Goal: Task Accomplishment & Management: Manage account settings

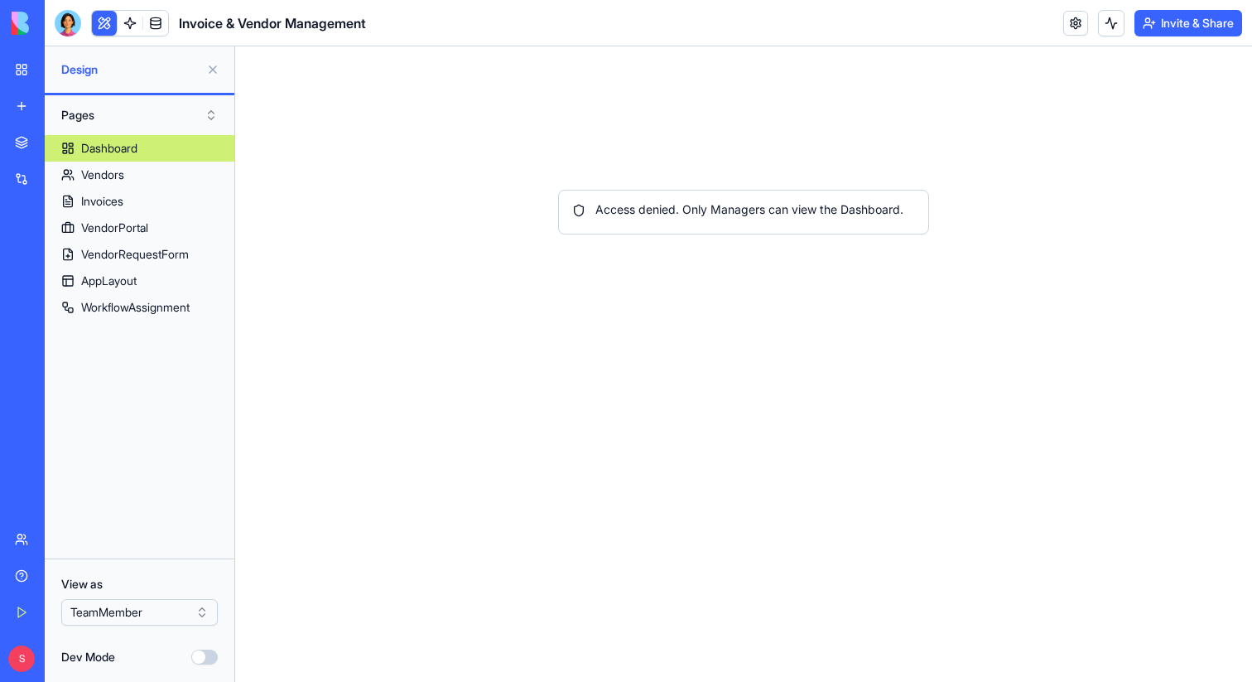
click at [151, 607] on html "BETA My Workspace New app Marketplace Integrations Recent Invoice & Vendor Mana…" at bounding box center [626, 341] width 1252 height 682
click at [1207, 17] on button "Invite & Share" at bounding box center [1189, 23] width 108 height 27
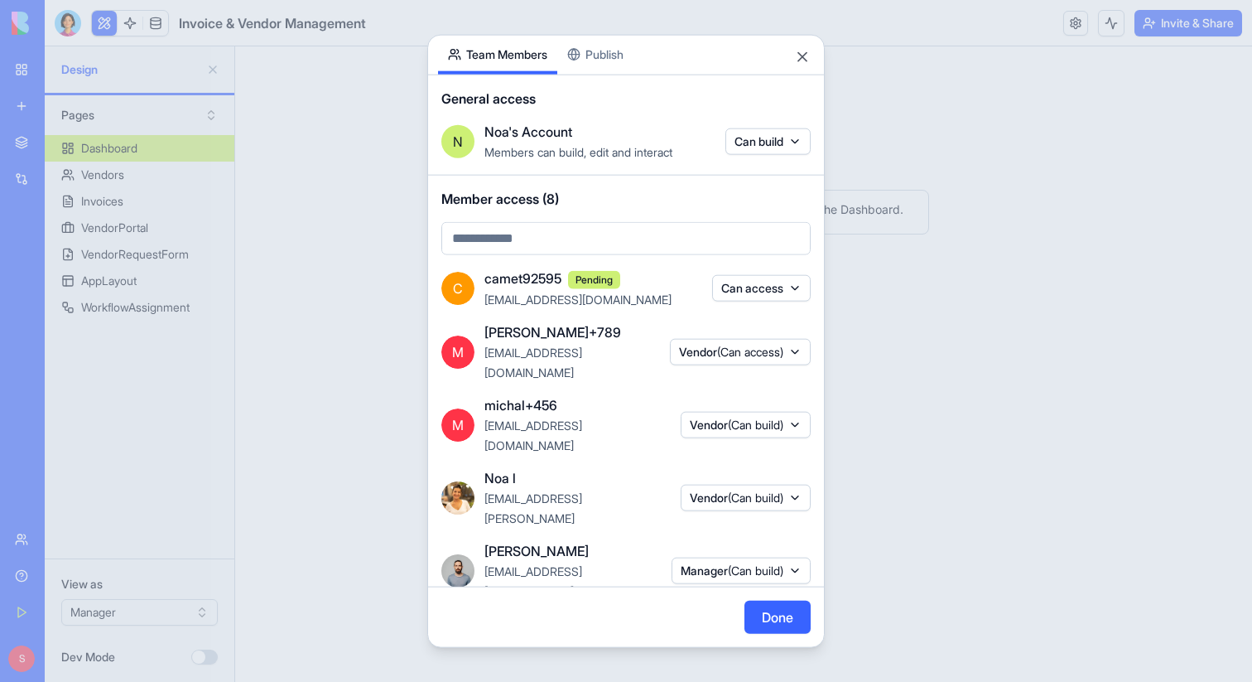
click at [1006, 445] on div at bounding box center [626, 341] width 1252 height 682
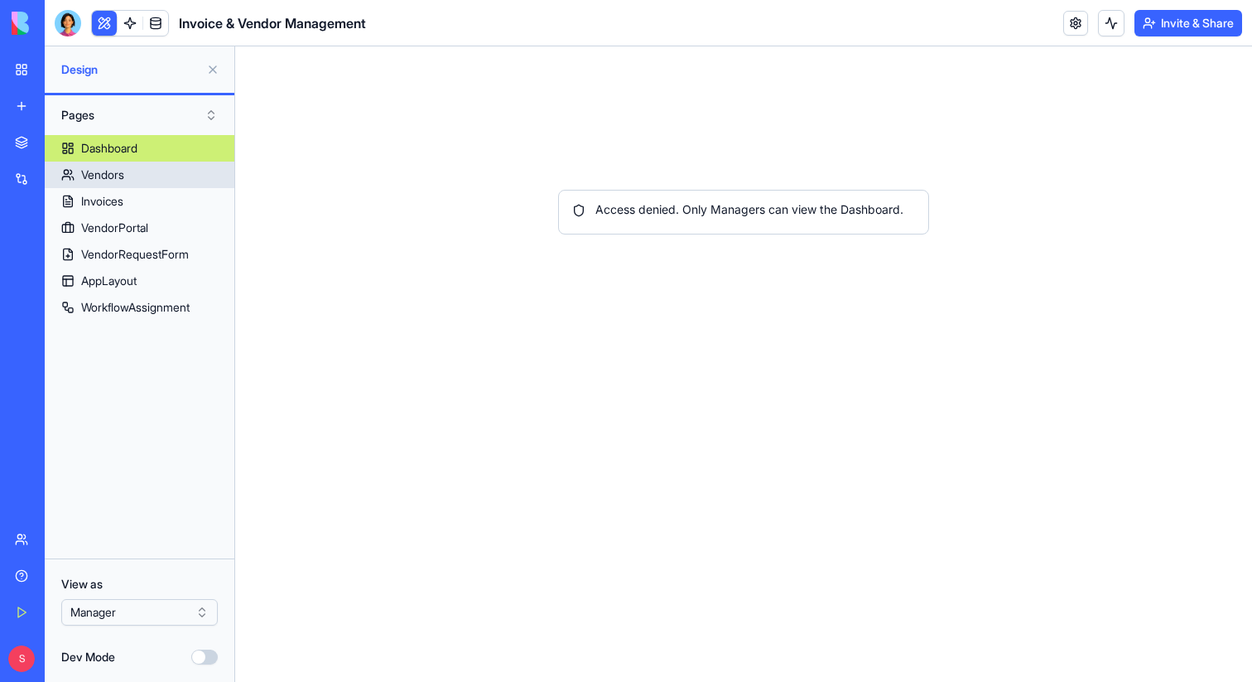
click at [123, 172] on div "Vendors" at bounding box center [102, 174] width 43 height 17
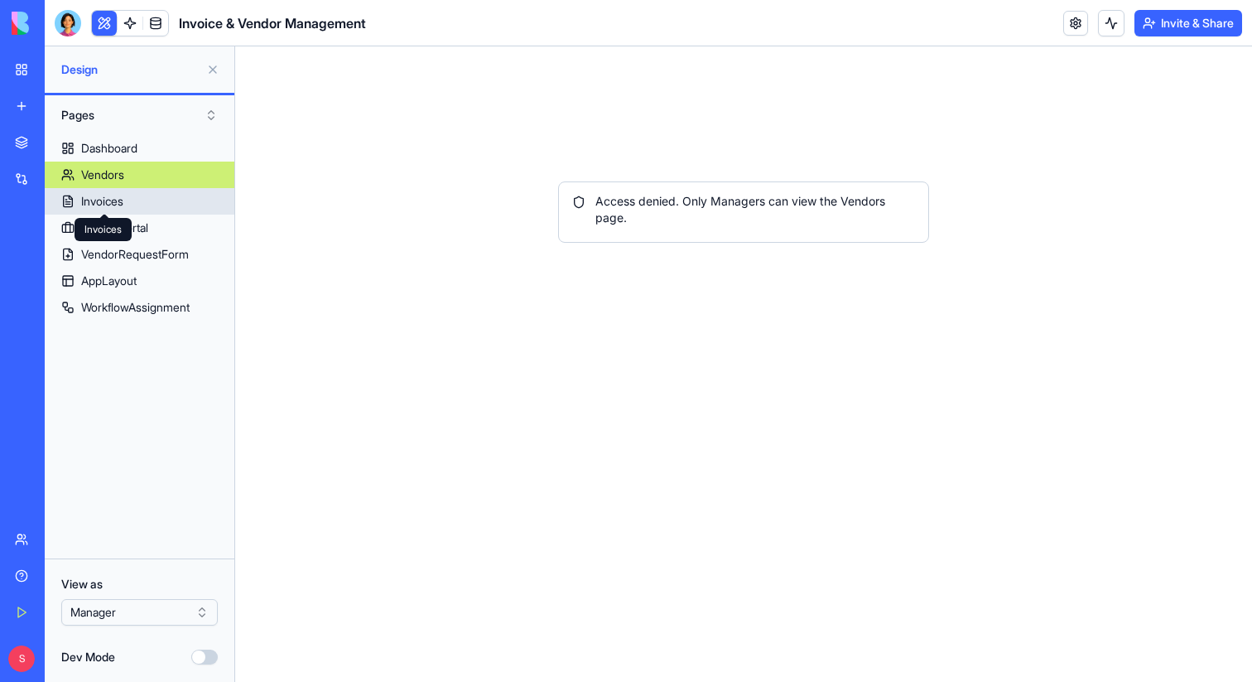
click at [125, 213] on link "Invoices" at bounding box center [140, 201] width 190 height 27
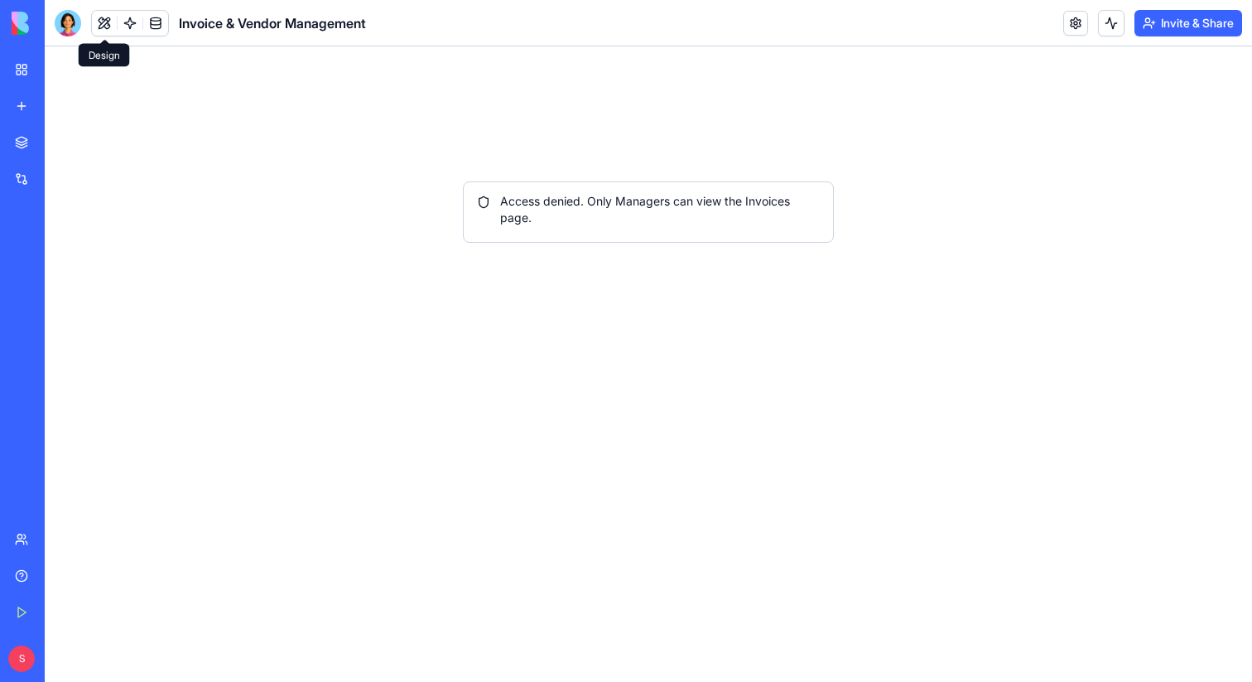
click at [108, 21] on button at bounding box center [104, 23] width 25 height 25
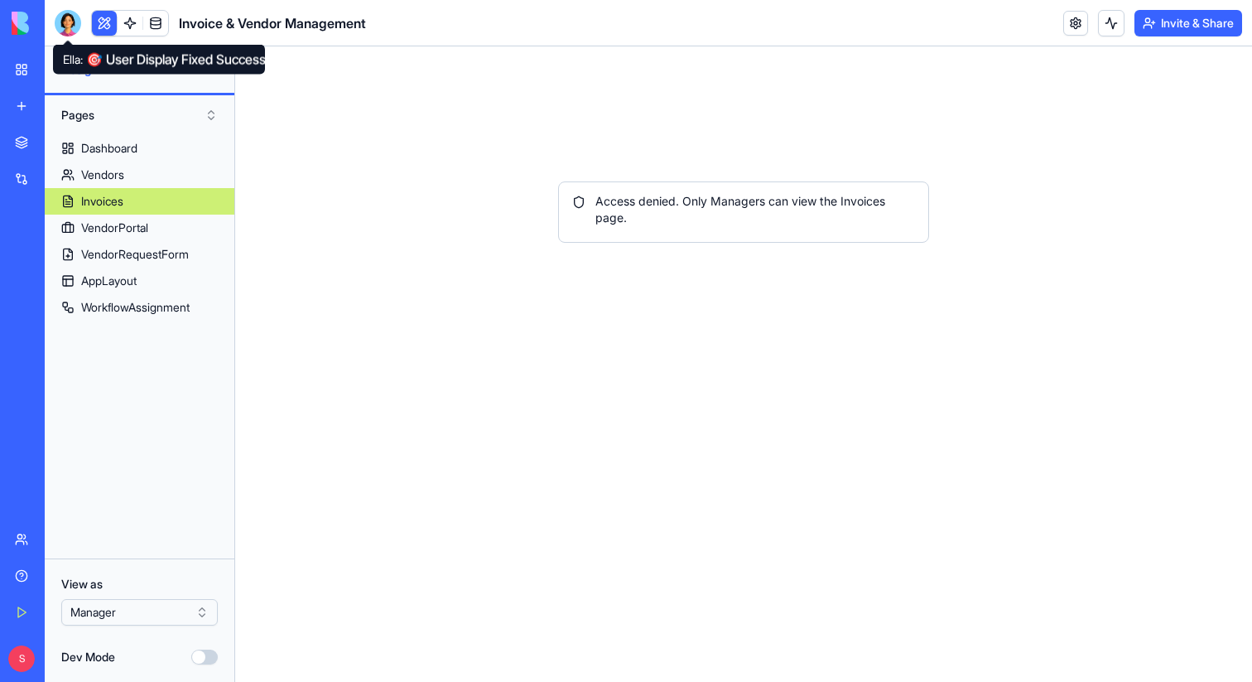
click at [74, 26] on div at bounding box center [68, 23] width 27 height 27
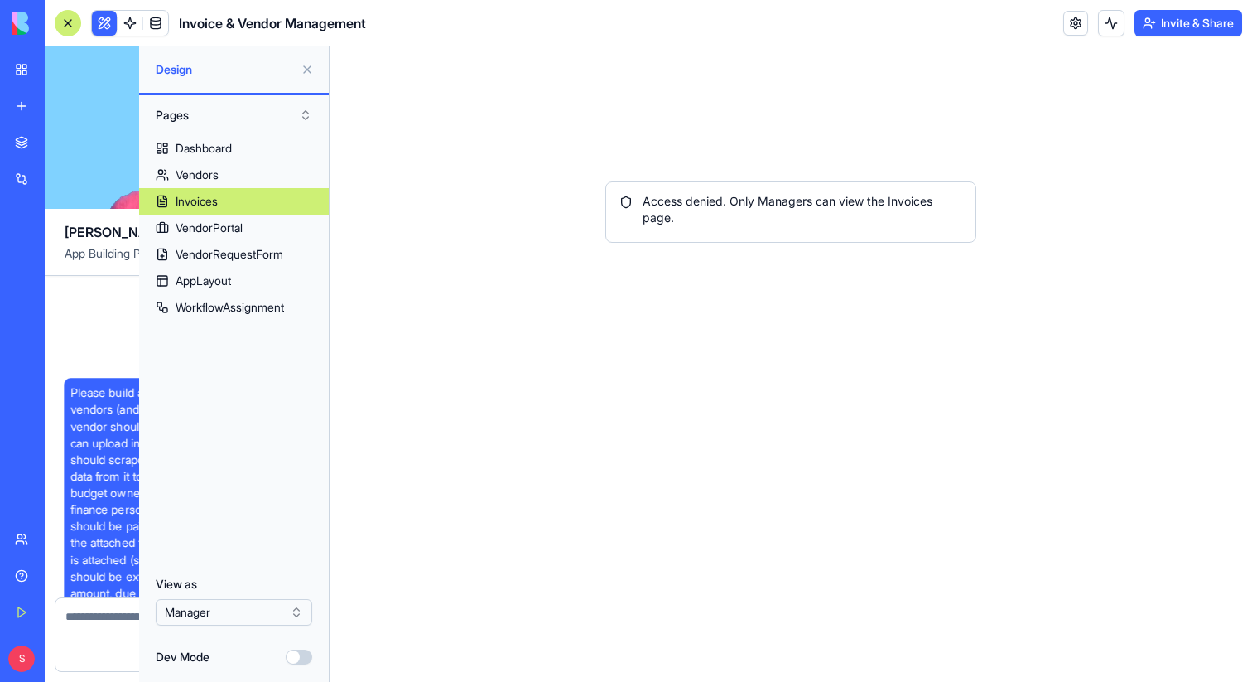
scroll to position [45956, 0]
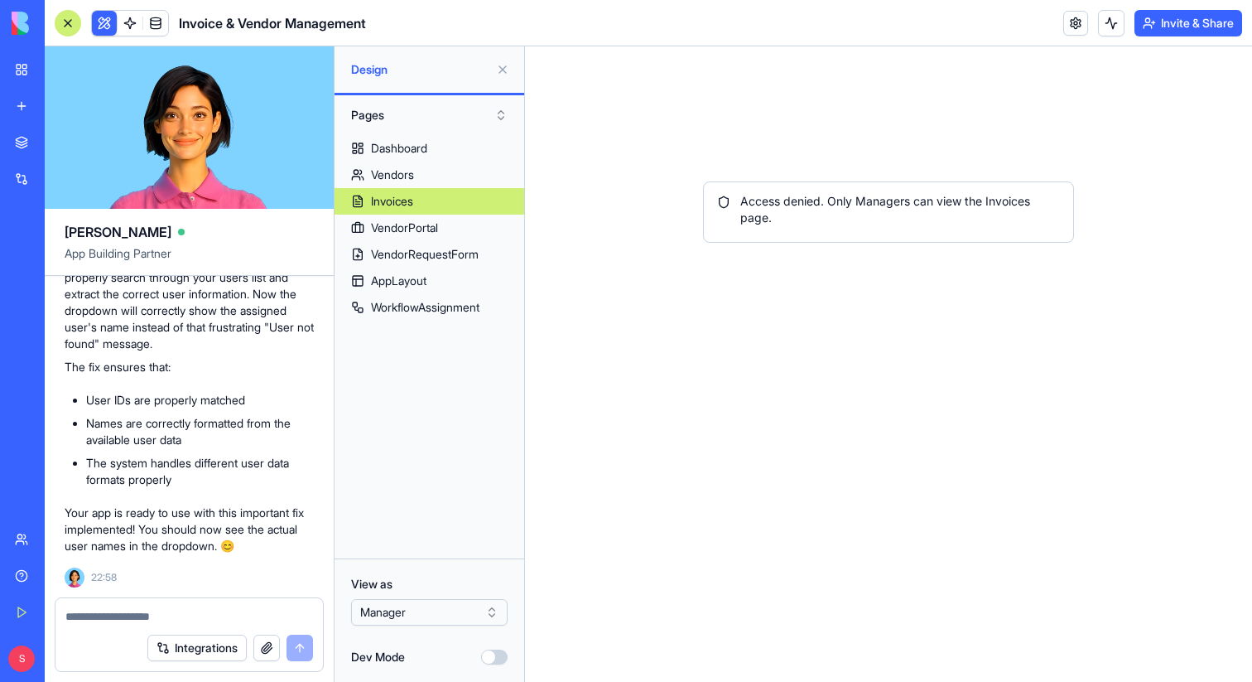
click at [413, 616] on html "BETA My Workspace New app Marketplace Integrations Recent Invoice & Vendor Mana…" at bounding box center [626, 341] width 1252 height 682
click at [420, 605] on html "BETA My Workspace New app Marketplace Integrations Recent Invoice & Vendor Mana…" at bounding box center [626, 341] width 1252 height 682
click at [65, 29] on div at bounding box center [68, 23] width 27 height 27
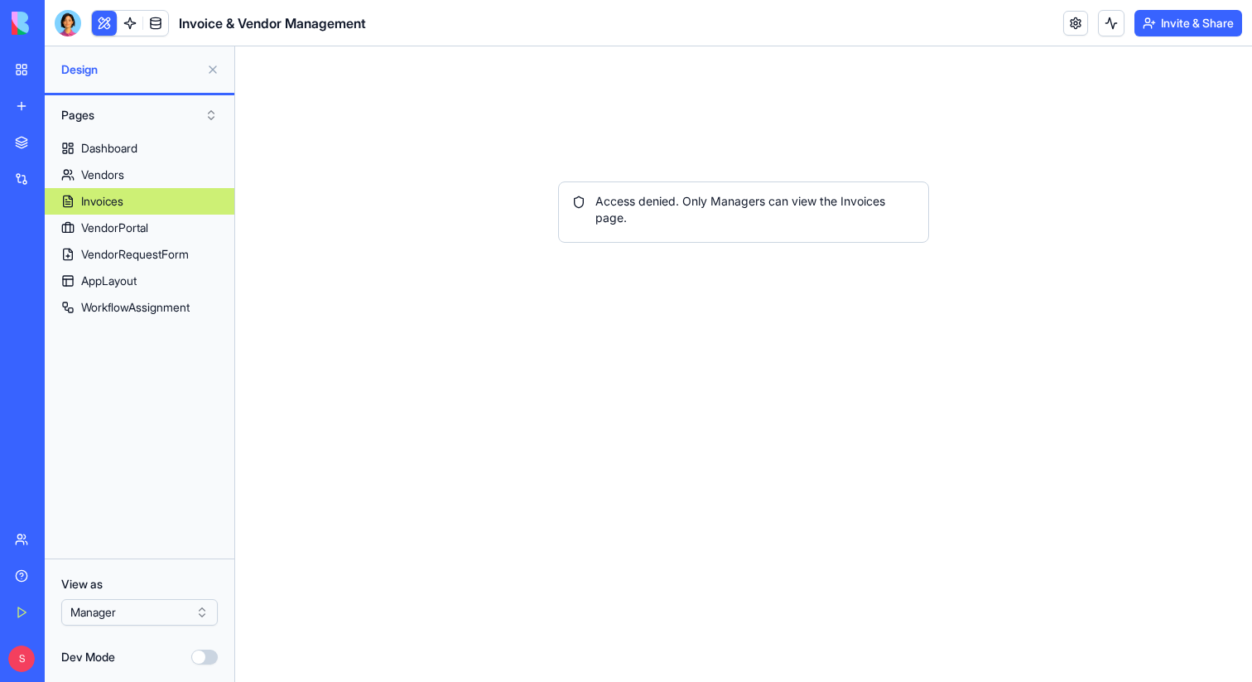
click at [1171, 28] on button "Invite & Share" at bounding box center [1189, 23] width 108 height 27
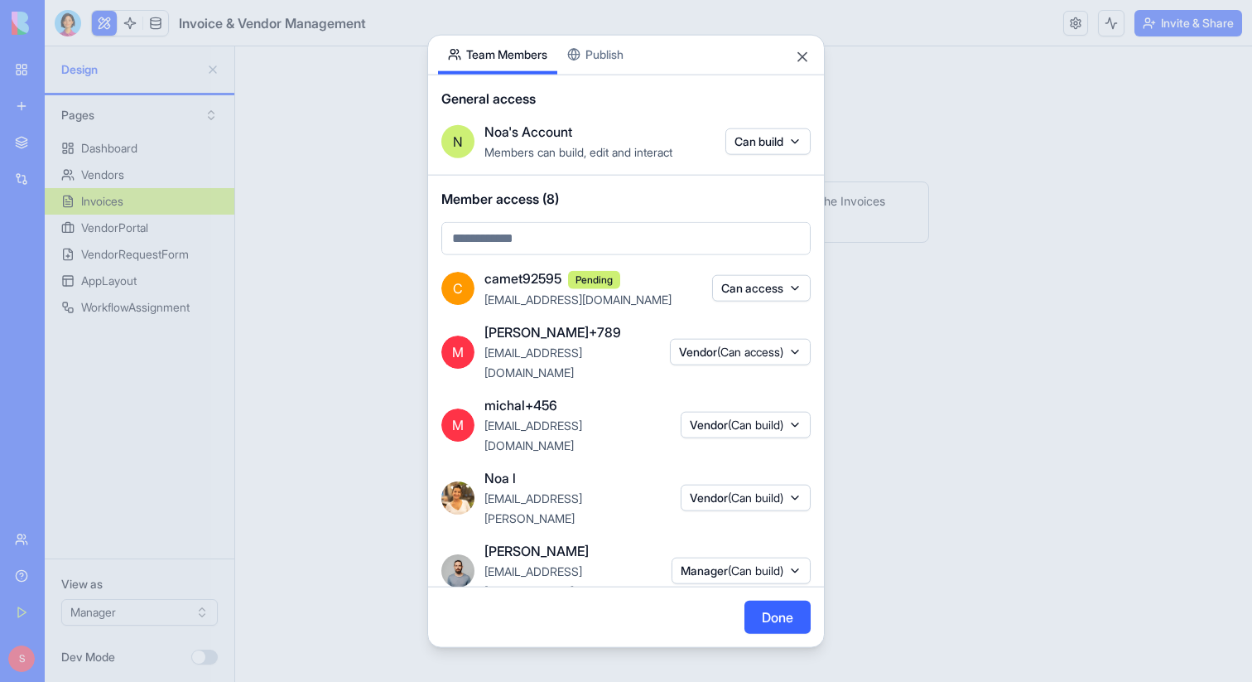
click at [328, 497] on div at bounding box center [626, 341] width 1252 height 682
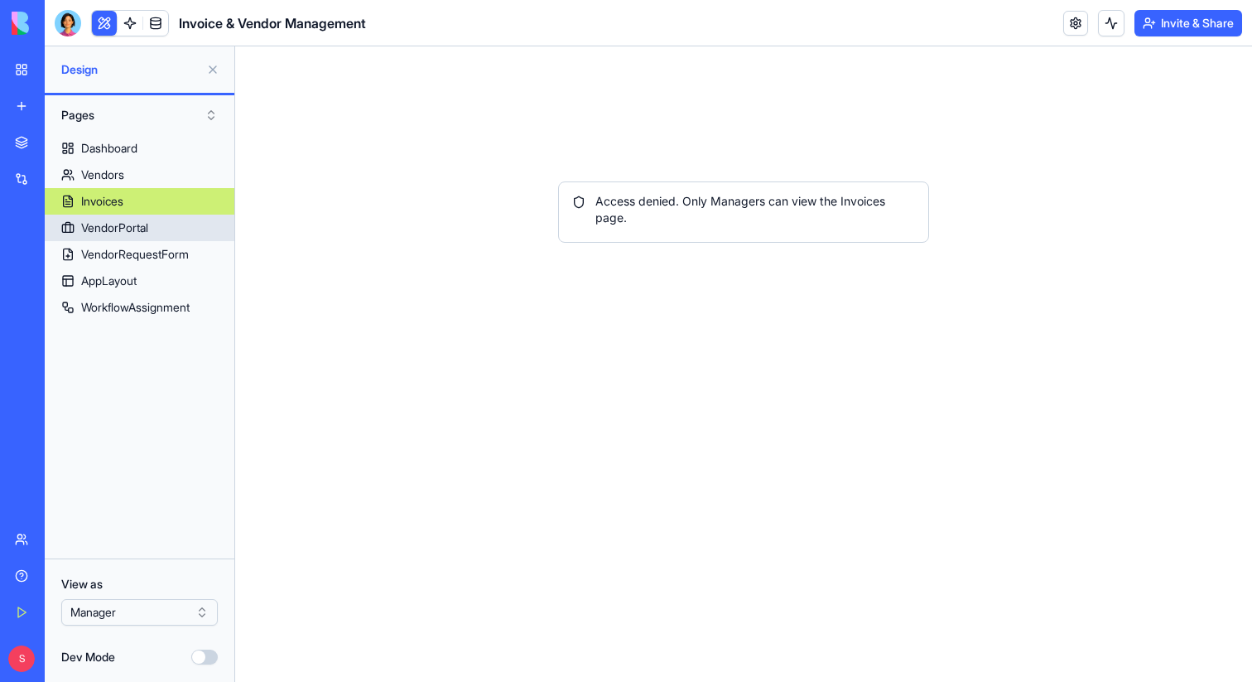
click at [122, 239] on link "VendorPortal" at bounding box center [140, 228] width 190 height 27
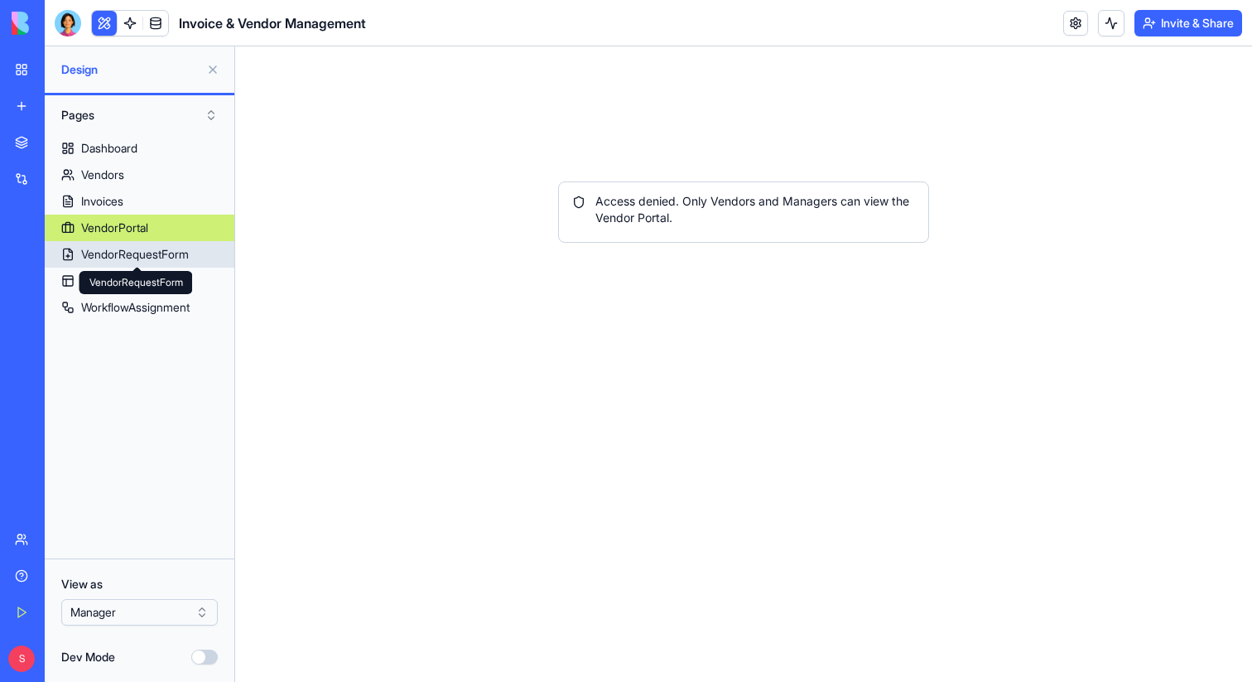
click at [120, 255] on div "VendorRequestForm" at bounding box center [135, 254] width 108 height 17
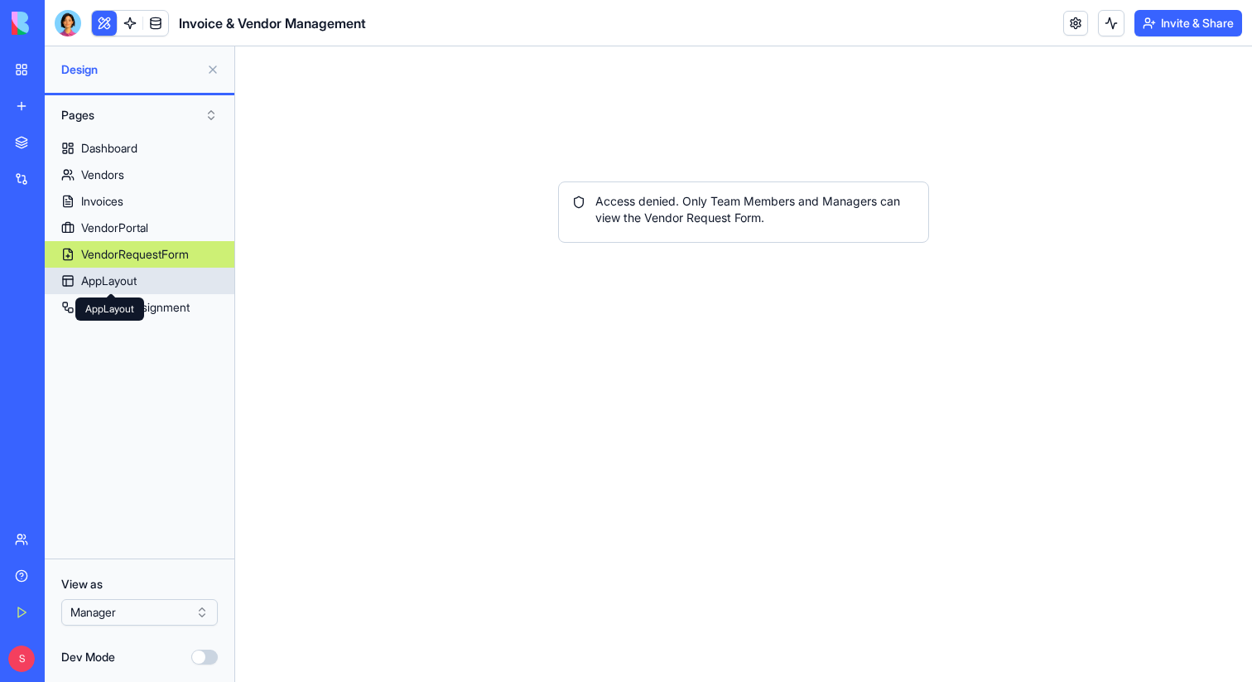
click at [108, 284] on div "AppLayout" at bounding box center [108, 280] width 55 height 17
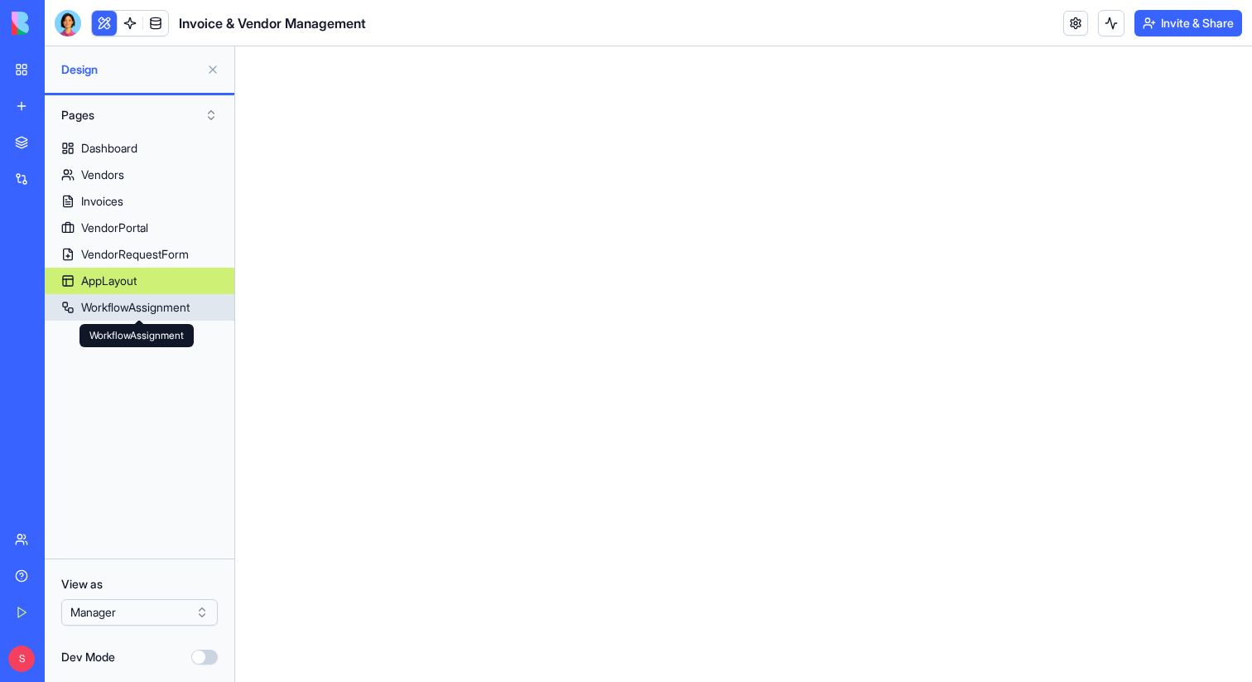
click at [106, 306] on div "WorkflowAssignment" at bounding box center [135, 307] width 108 height 17
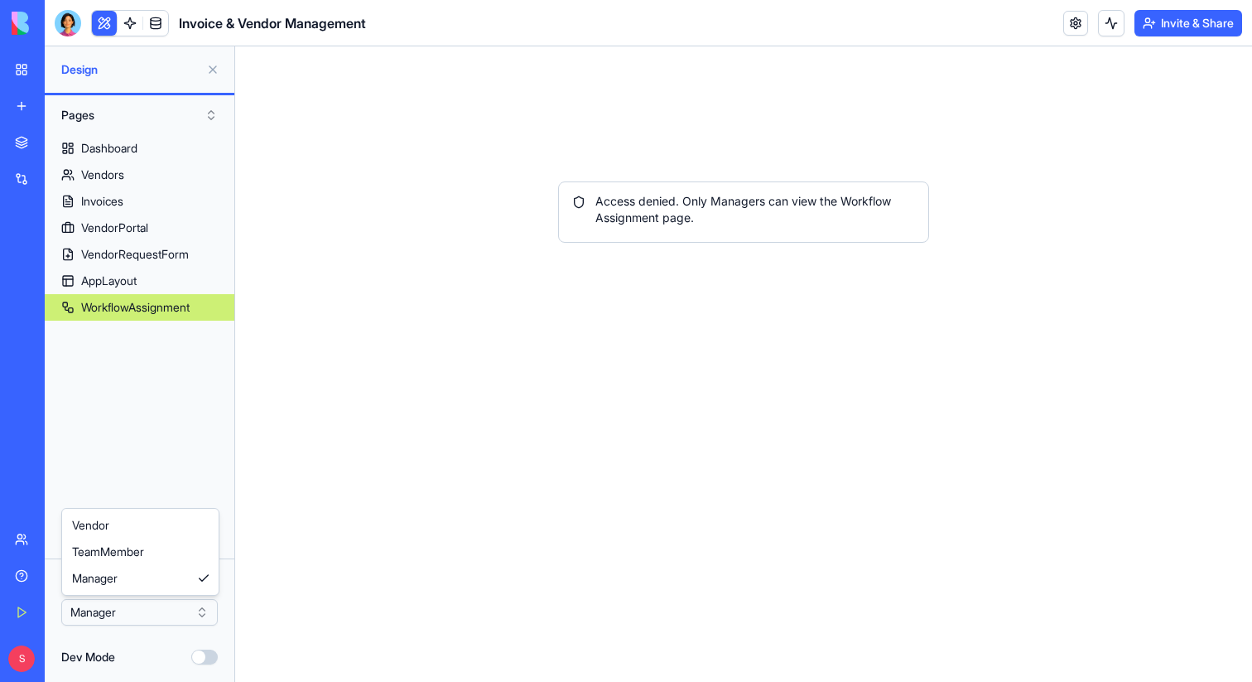
click at [104, 608] on html "BETA My Workspace New app Marketplace Integrations Recent Invoice & Vendor Mana…" at bounding box center [626, 341] width 1252 height 682
click at [108, 600] on html "BETA My Workspace New app Marketplace Integrations Recent Invoice & Vendor Mana…" at bounding box center [626, 341] width 1252 height 682
click at [1187, 12] on button "Invite & Share" at bounding box center [1189, 23] width 108 height 27
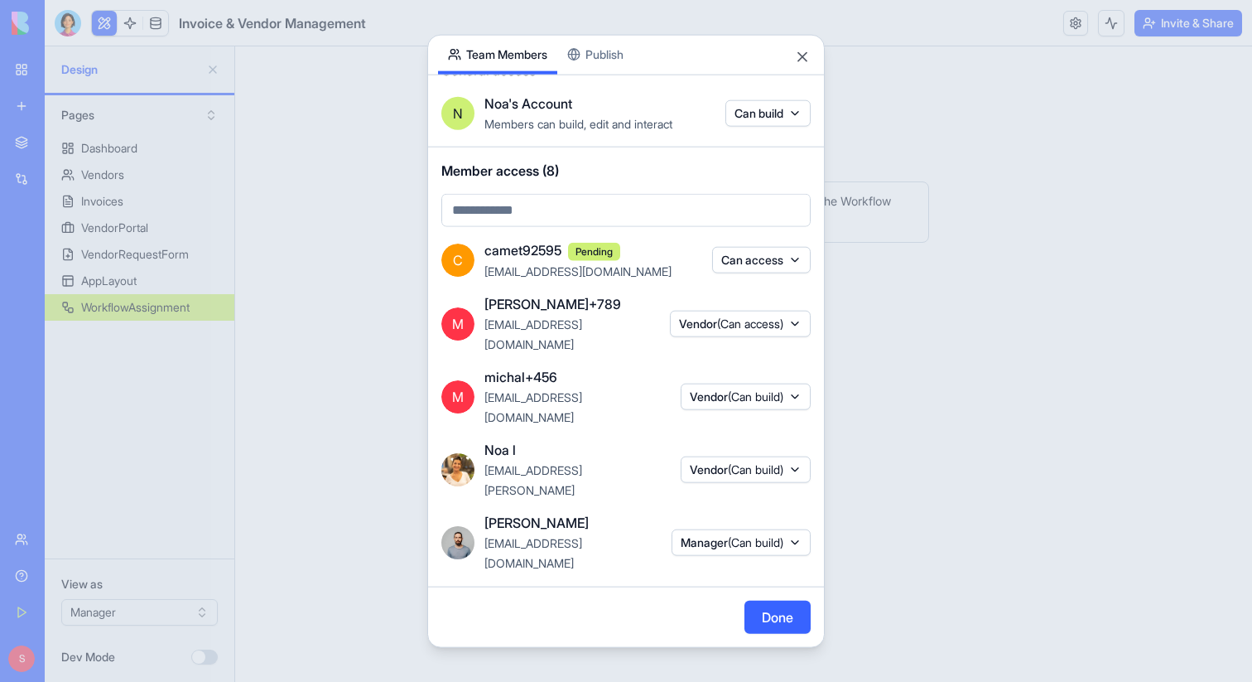
scroll to position [53, 0]
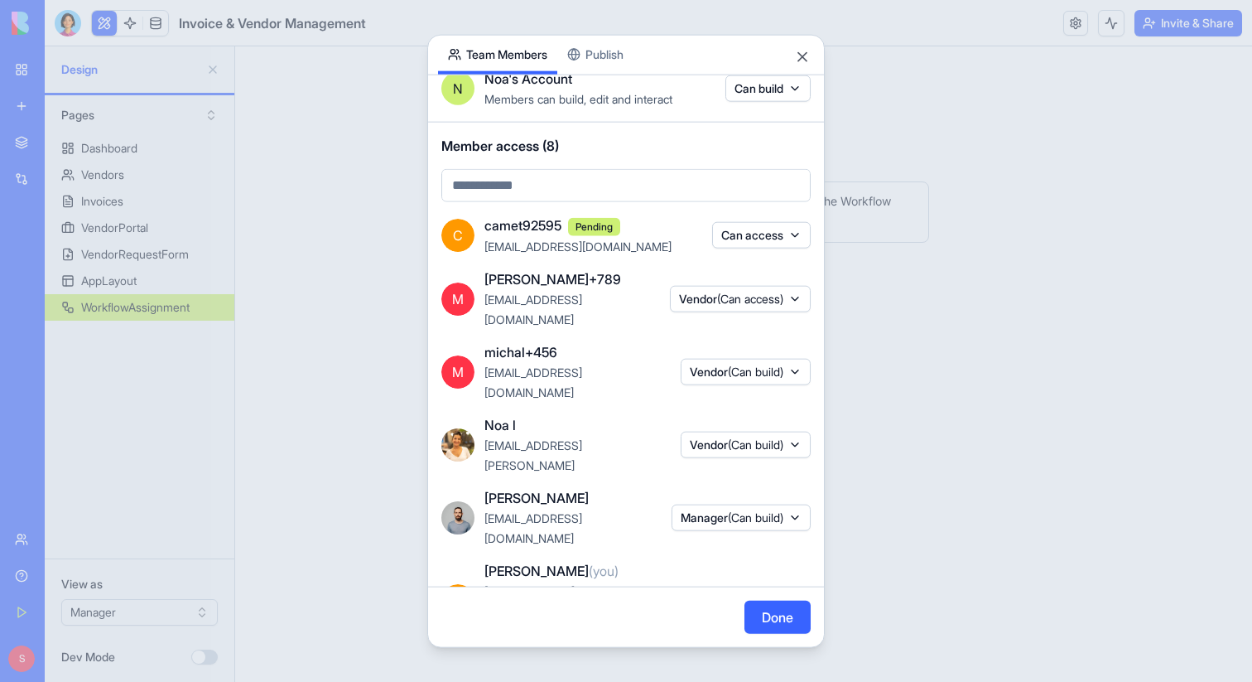
click at [748, 669] on button "Can access" at bounding box center [761, 682] width 99 height 27
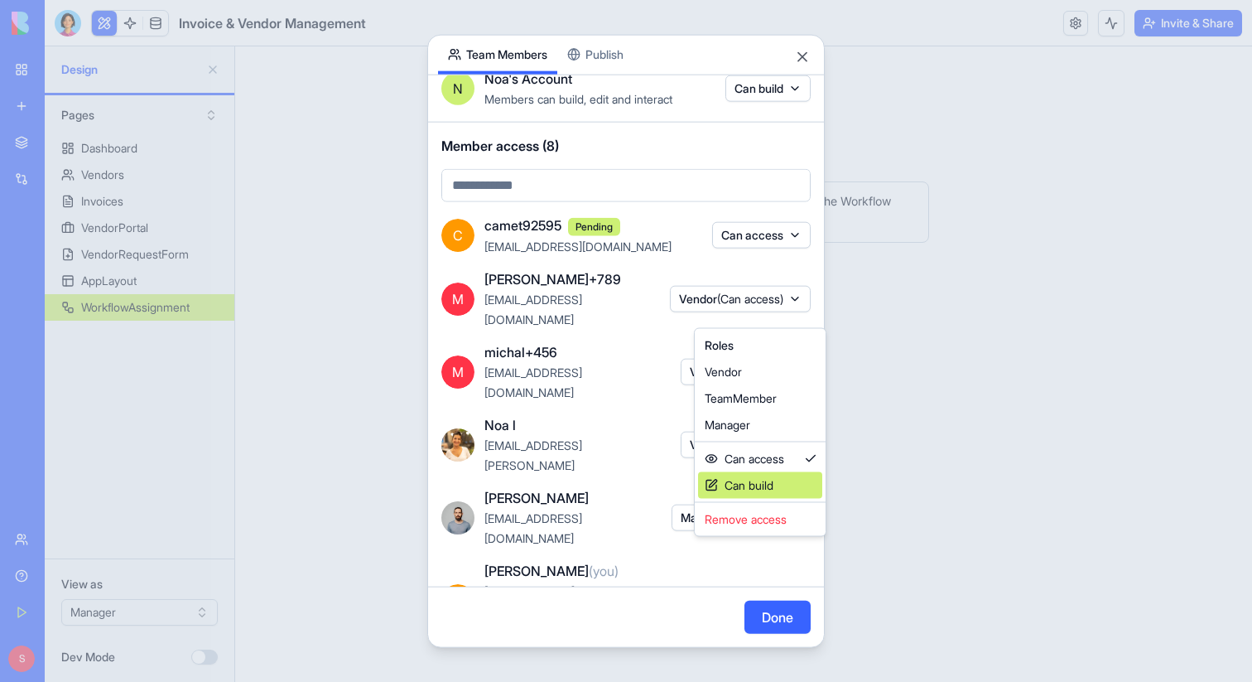
click at [778, 475] on div "Can build" at bounding box center [760, 485] width 124 height 27
click at [766, 437] on div "Roles Vendor TeamMember Manager Can access Can build Remove access" at bounding box center [767, 432] width 133 height 209
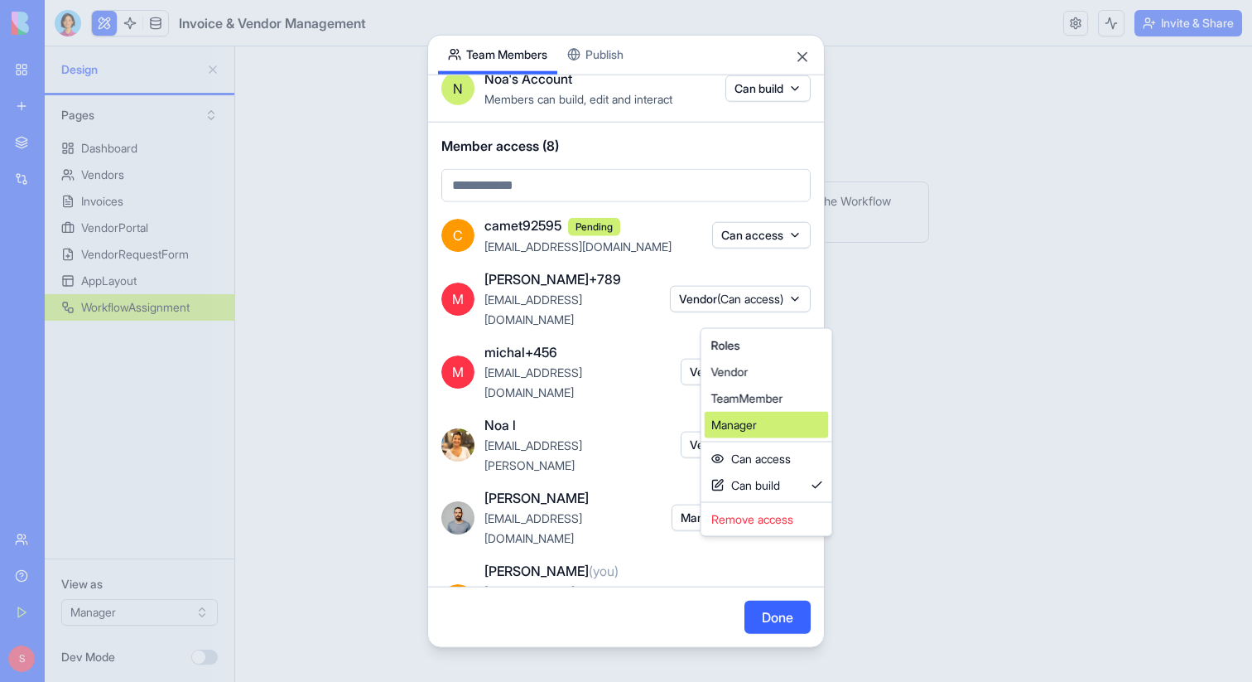
click at [766, 435] on div "Manager" at bounding box center [767, 425] width 124 height 27
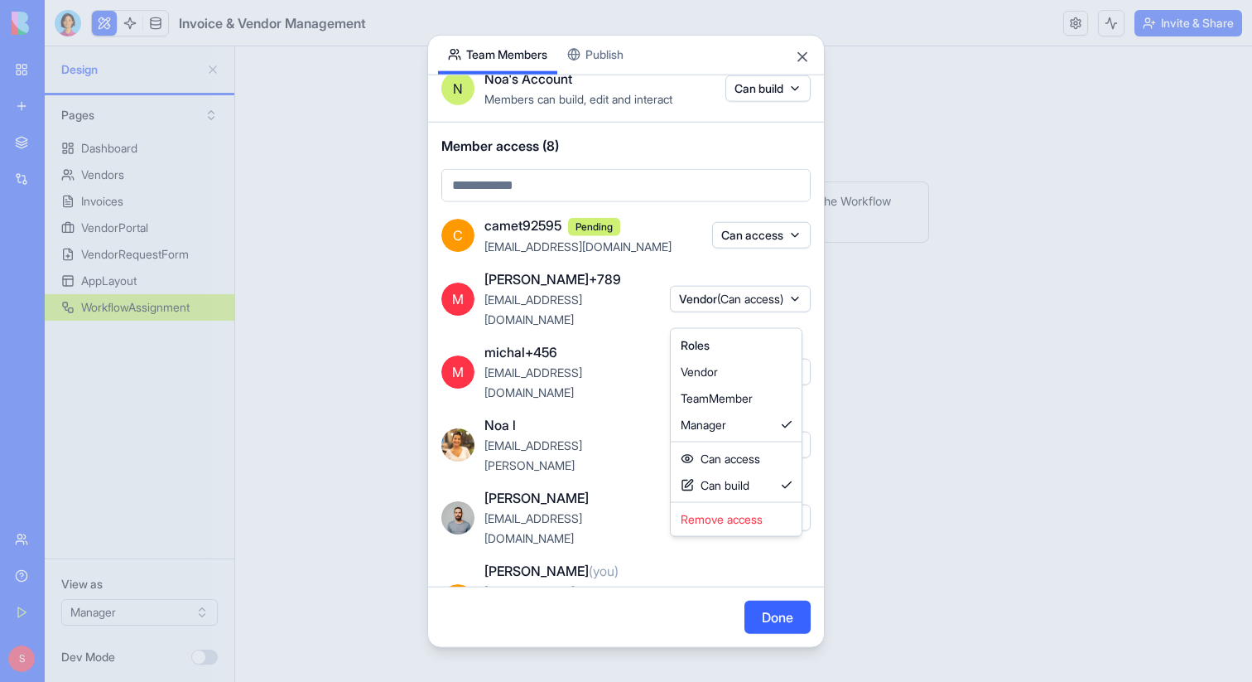
click at [779, 625] on div at bounding box center [626, 341] width 1252 height 682
click at [774, 620] on button "Done" at bounding box center [778, 616] width 66 height 33
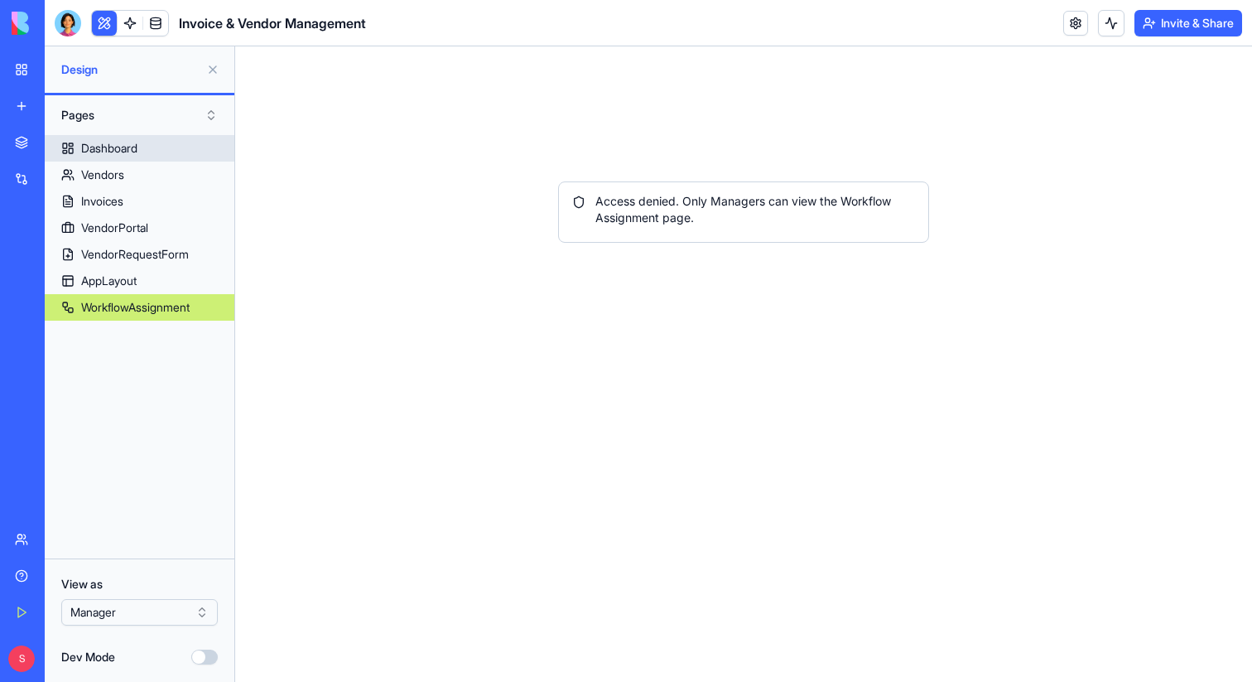
click at [154, 147] on link "Dashboard" at bounding box center [140, 148] width 190 height 27
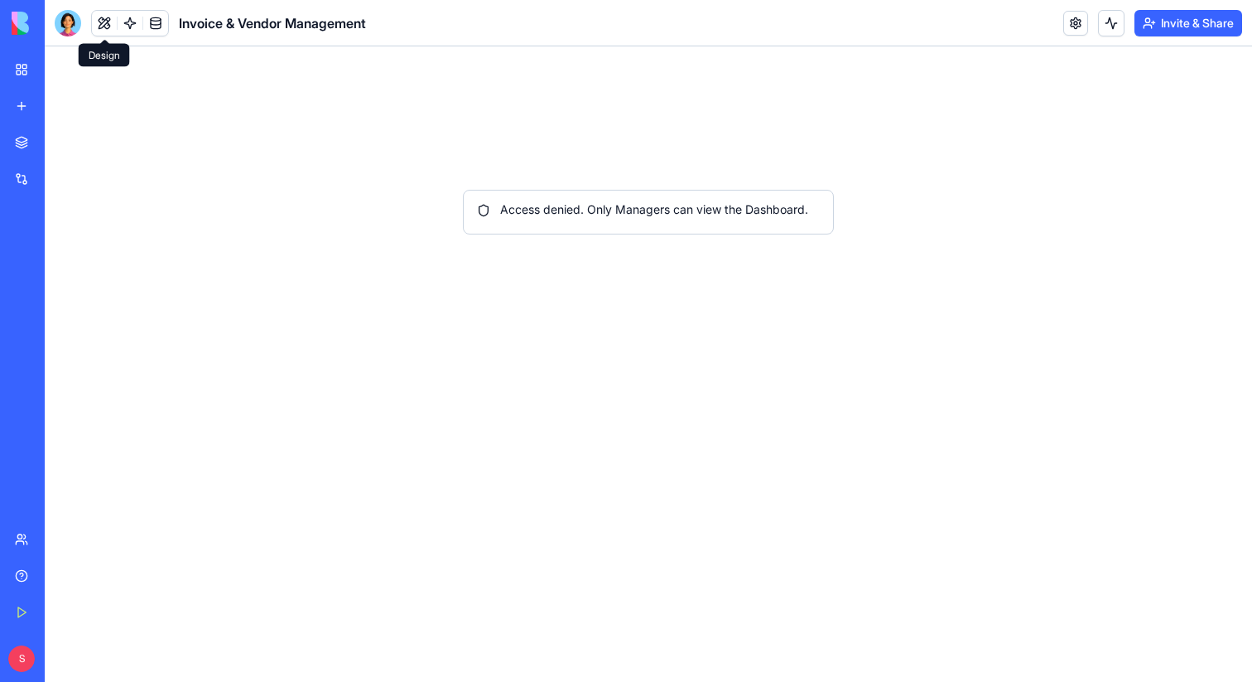
click at [104, 25] on button at bounding box center [104, 23] width 25 height 25
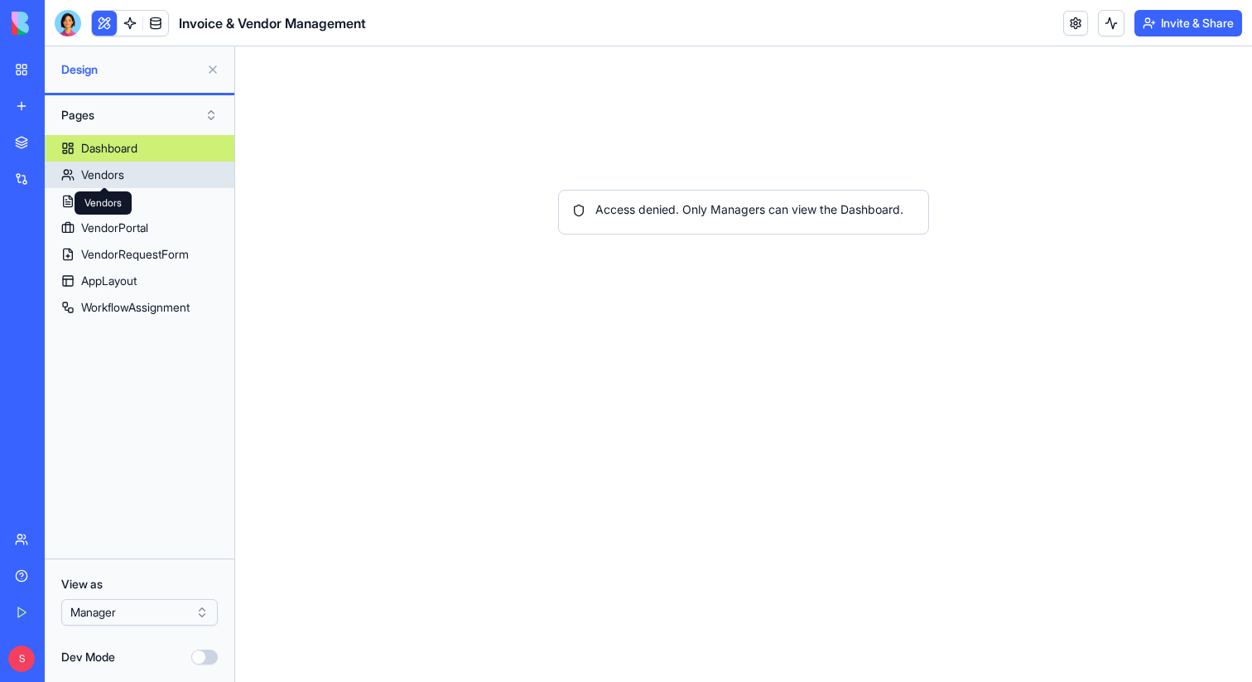
click at [104, 169] on div "Vendors" at bounding box center [102, 174] width 43 height 17
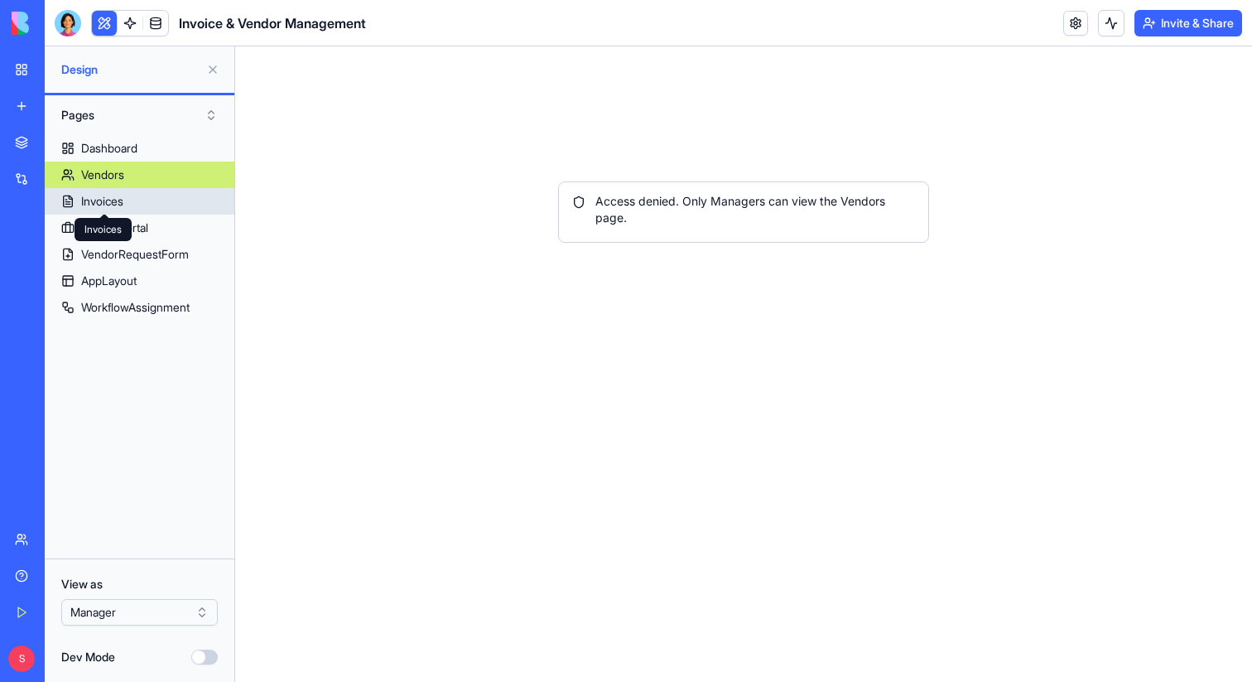
click at [104, 211] on span at bounding box center [104, 214] width 8 height 8
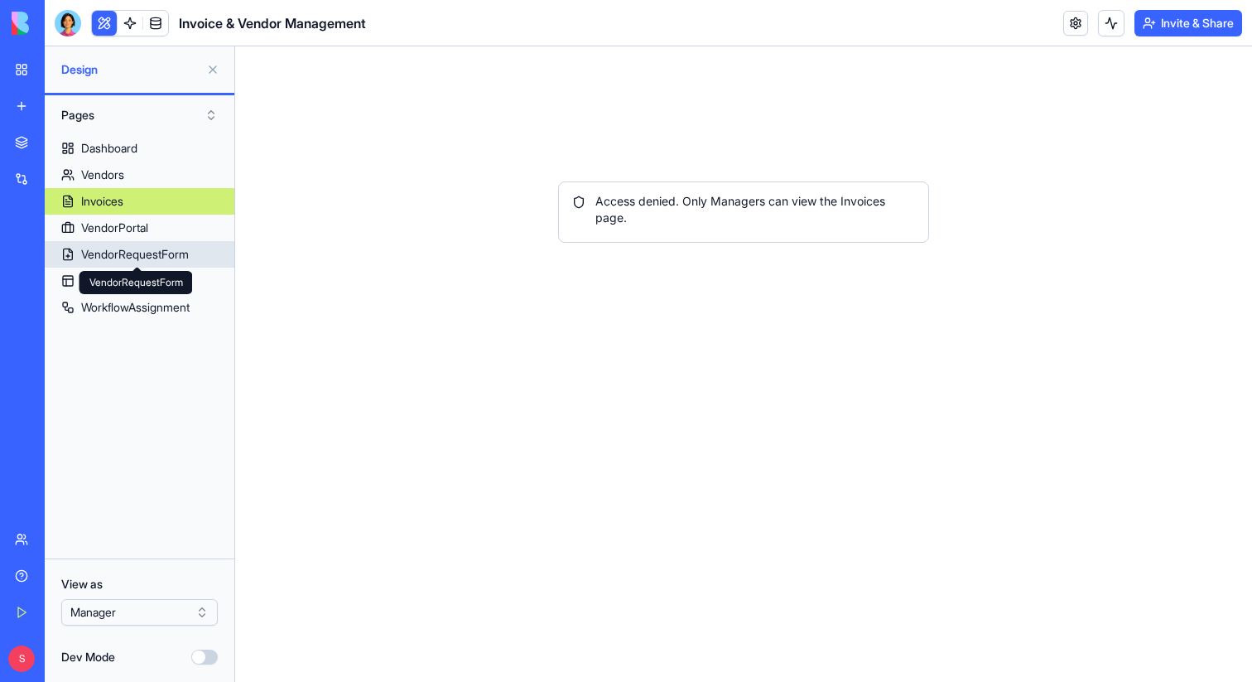
click at [106, 254] on div "VendorRequestForm" at bounding box center [135, 254] width 108 height 17
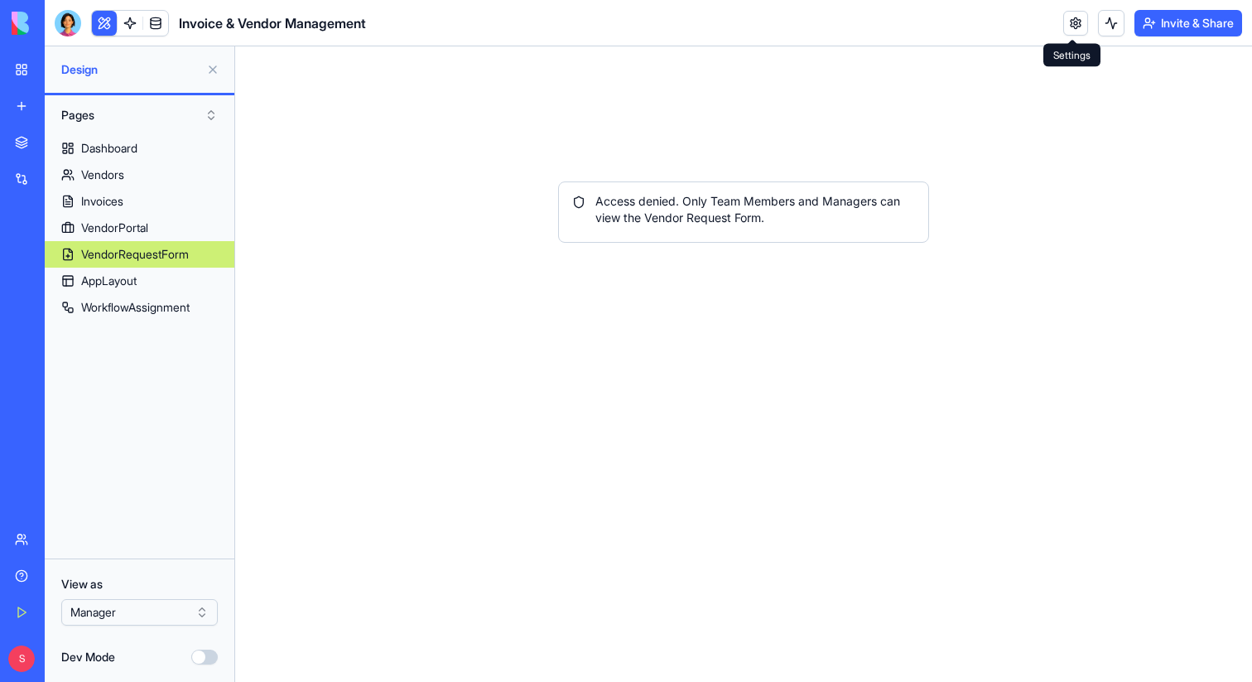
click at [1074, 24] on link at bounding box center [1075, 23] width 25 height 25
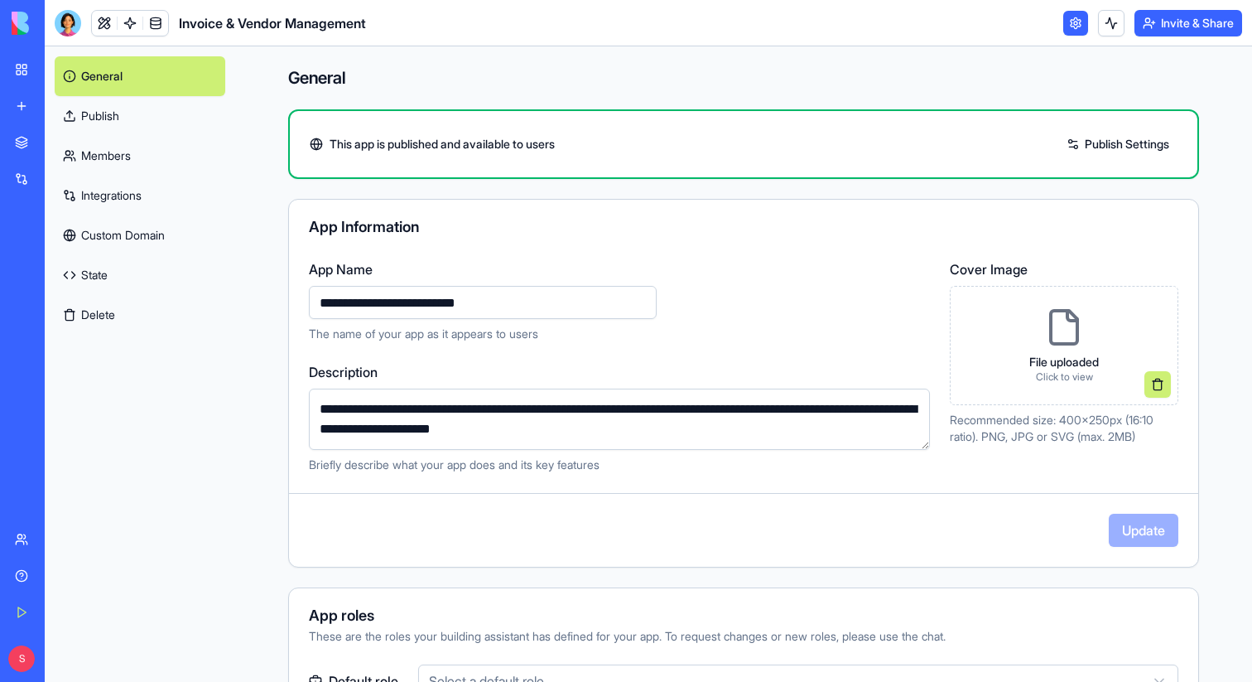
click at [110, 148] on link "Members" at bounding box center [140, 156] width 171 height 40
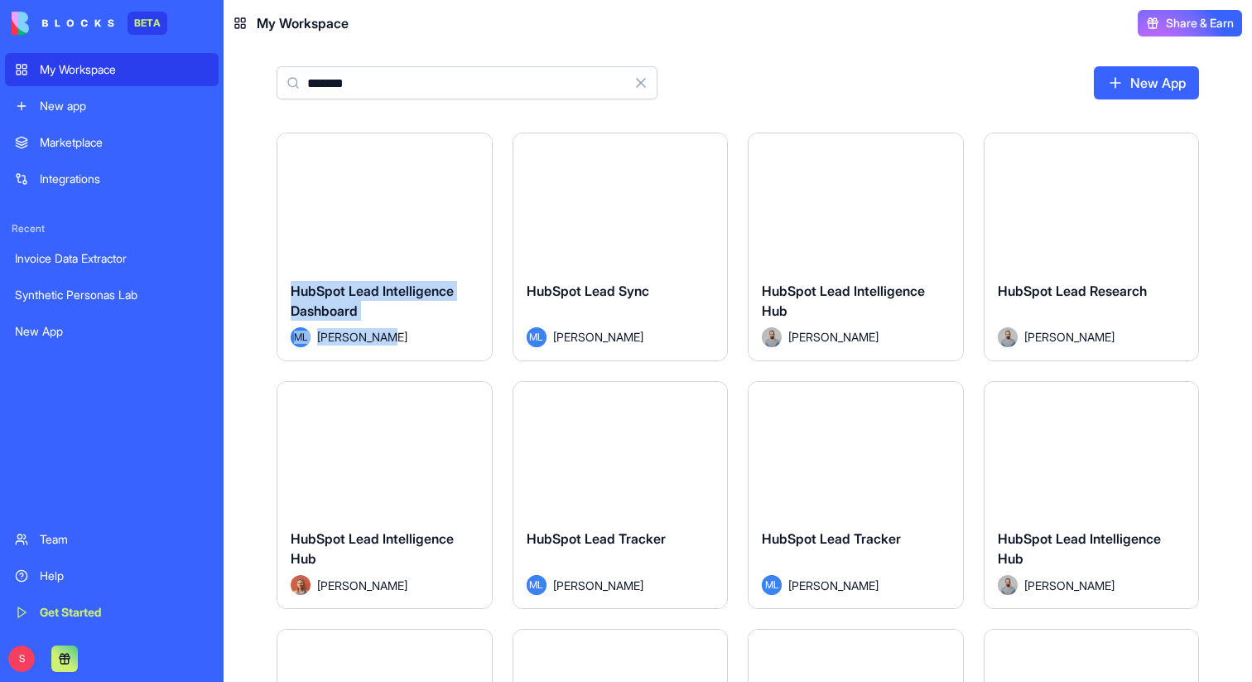
scroll to position [265, 0]
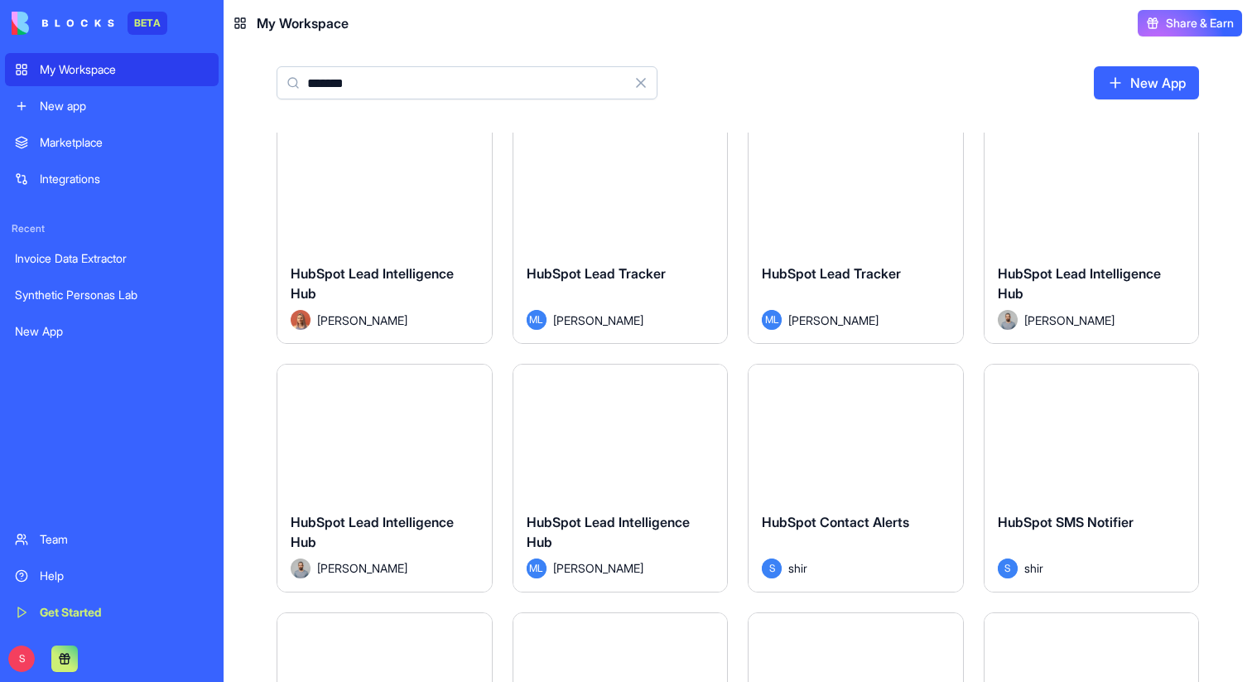
click at [67, 104] on div "New app" at bounding box center [124, 106] width 169 height 17
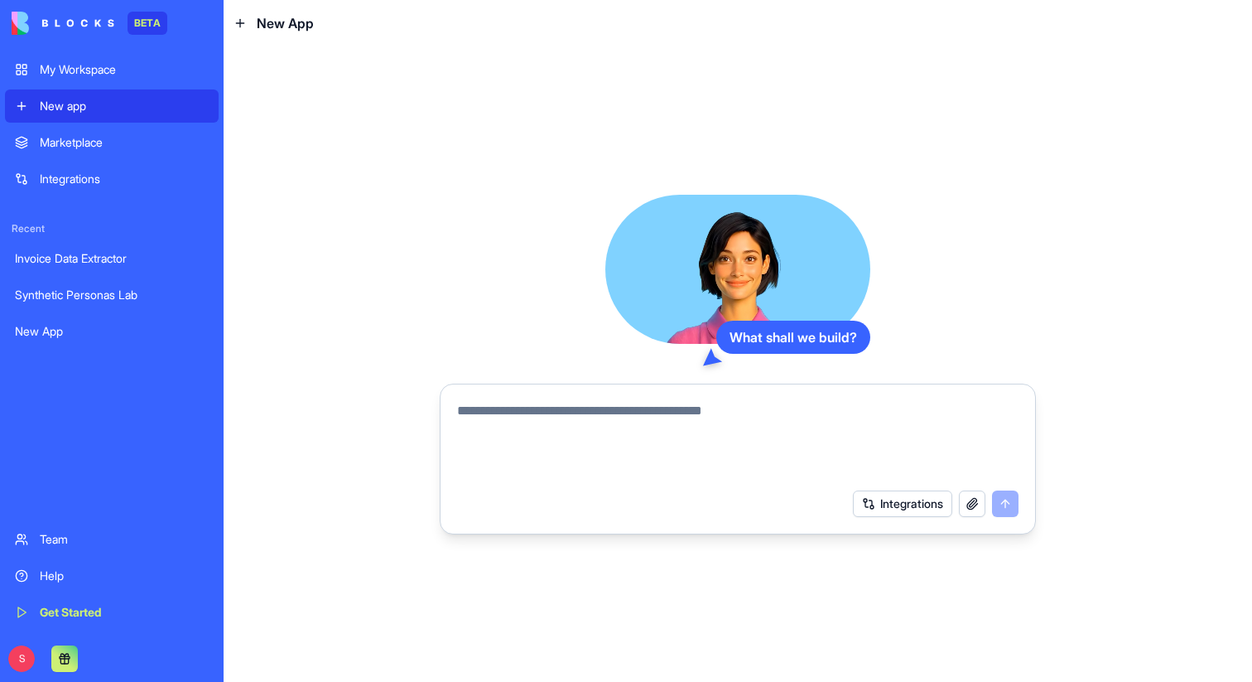
click at [1198, 25] on header "New App" at bounding box center [738, 23] width 1029 height 46
